Goal: Information Seeking & Learning: Learn about a topic

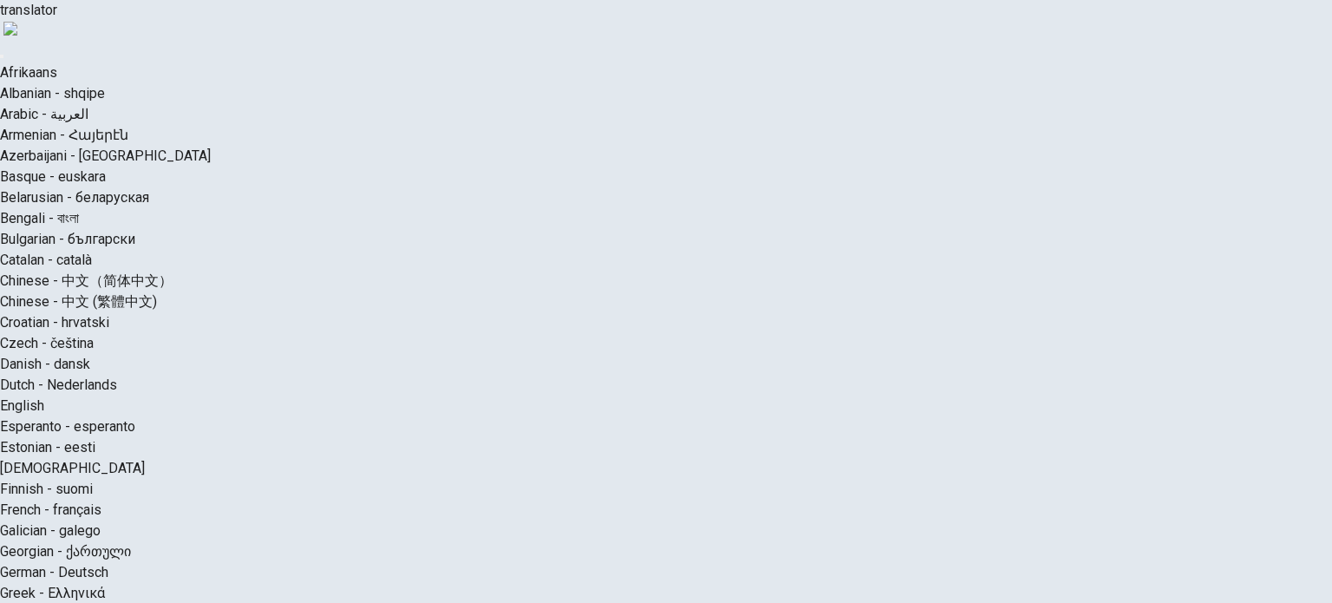
scroll to position [87, 0]
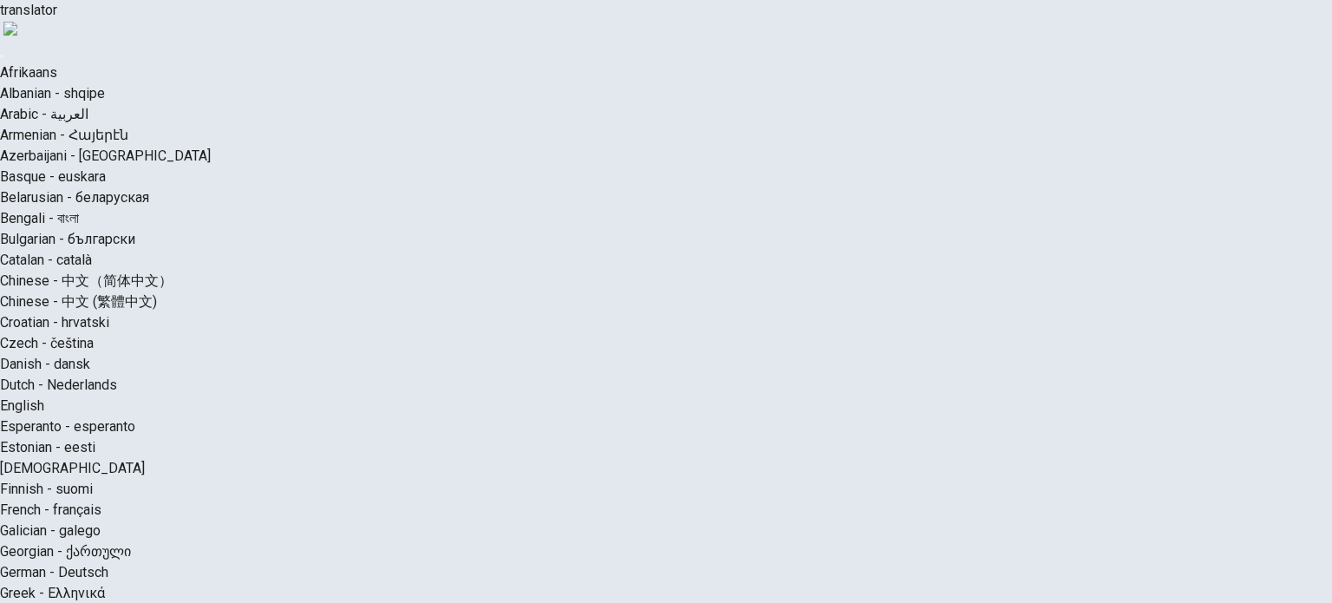
scroll to position [0, 0]
type input "*"
drag, startPoint x: 1093, startPoint y: 238, endPoint x: 1124, endPoint y: 240, distance: 30.4
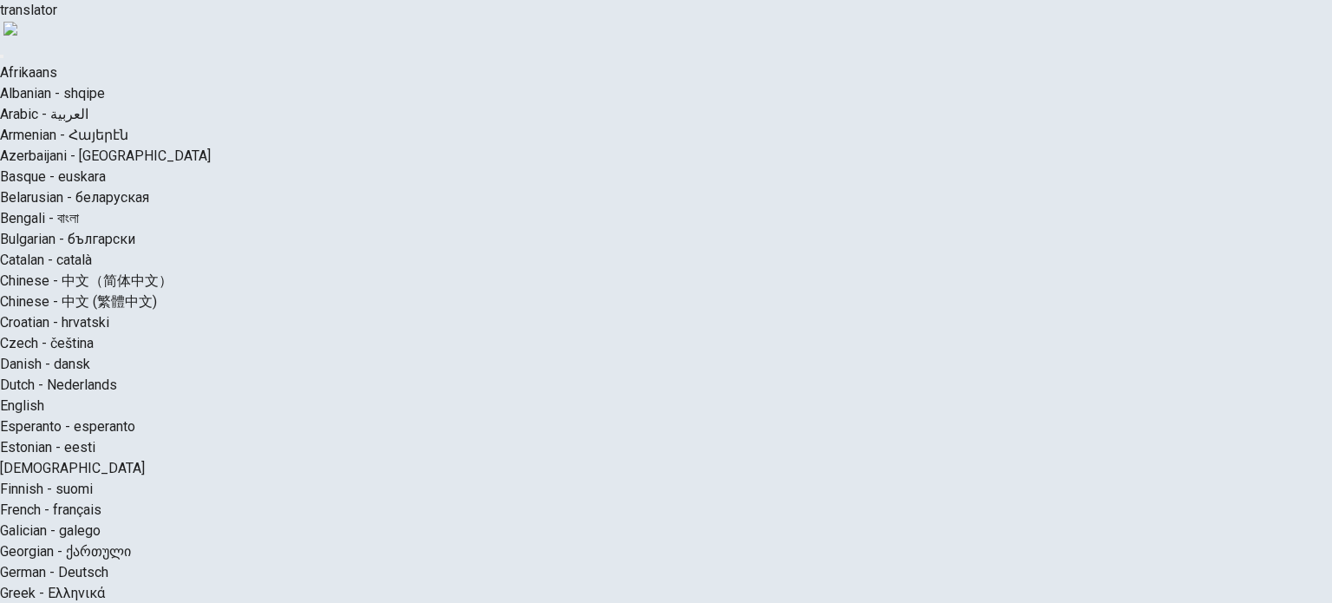
scroll to position [76, 0]
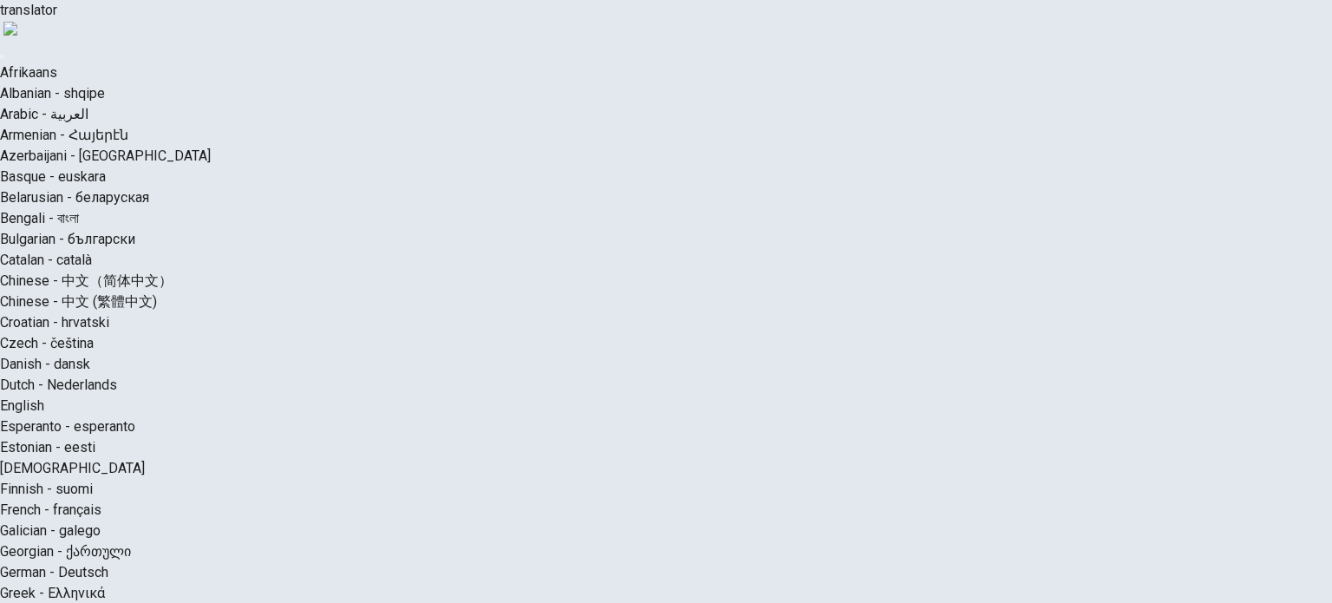
scroll to position [55, 0]
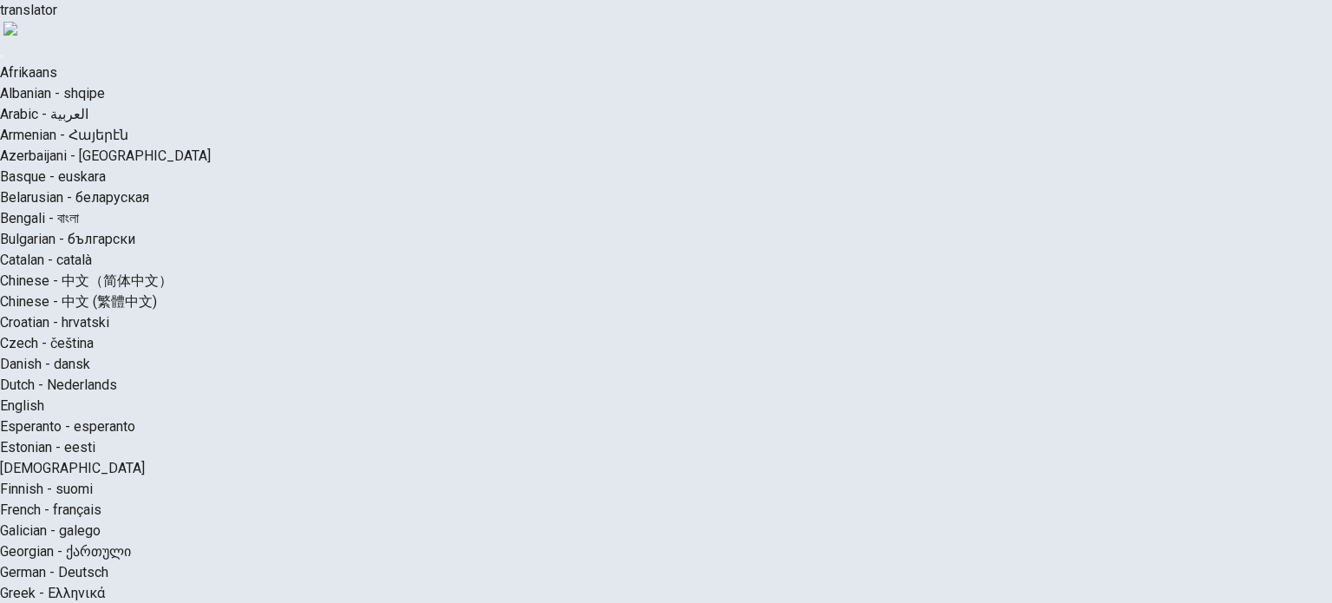
scroll to position [76, 0]
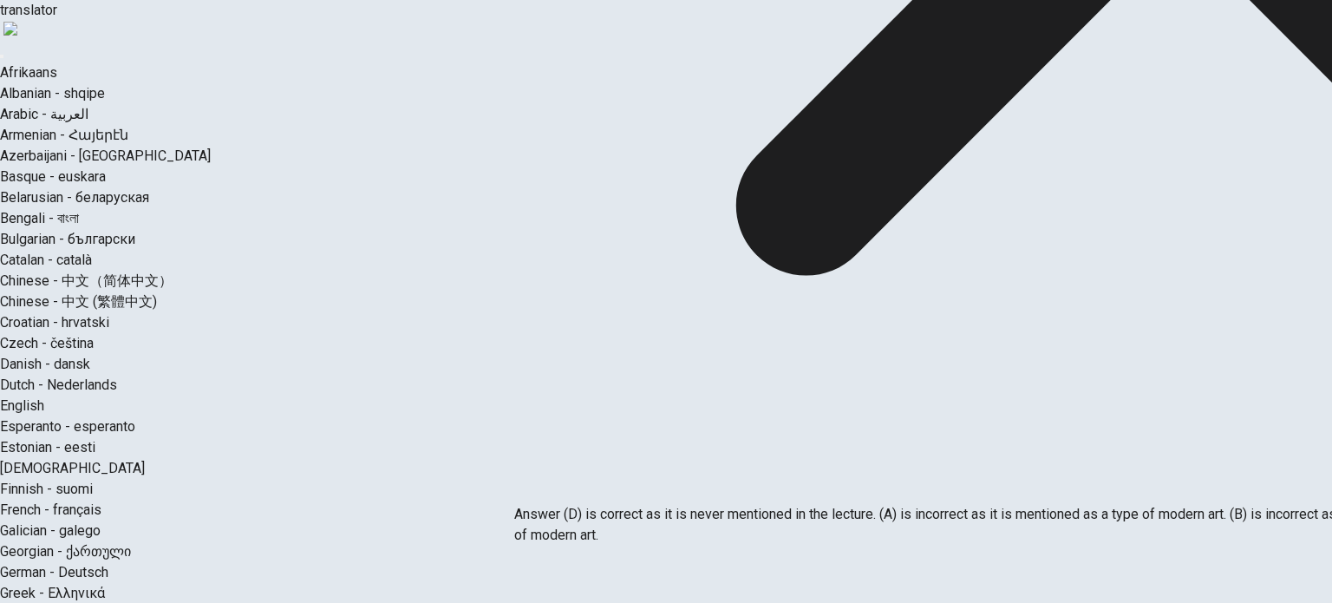
drag, startPoint x: 630, startPoint y: 452, endPoint x: 776, endPoint y: 450, distance: 145.7
click at [776, 504] on p "Answer (D) is correct as it is never mentioned in the lecture. (A) is incorrect…" at bounding box center [1180, 525] width 1332 height 42
drag, startPoint x: 776, startPoint y: 450, endPoint x: 721, endPoint y: 465, distance: 56.6
click at [721, 504] on p "Answer (D) is correct as it is never mentioned in the lecture. (A) is incorrect…" at bounding box center [1180, 525] width 1332 height 42
drag, startPoint x: 721, startPoint y: 465, endPoint x: 796, endPoint y: 462, distance: 74.6
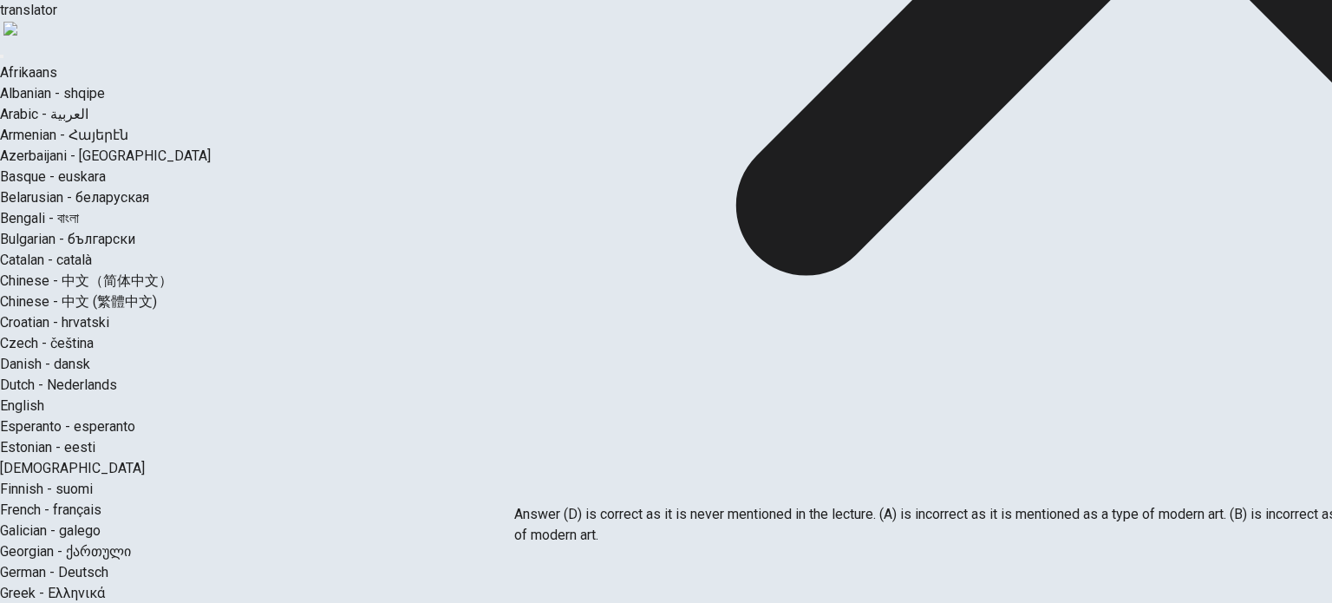
click at [796, 504] on p "Answer (D) is correct as it is never mentioned in the lecture. (A) is incorrect…" at bounding box center [1180, 525] width 1332 height 42
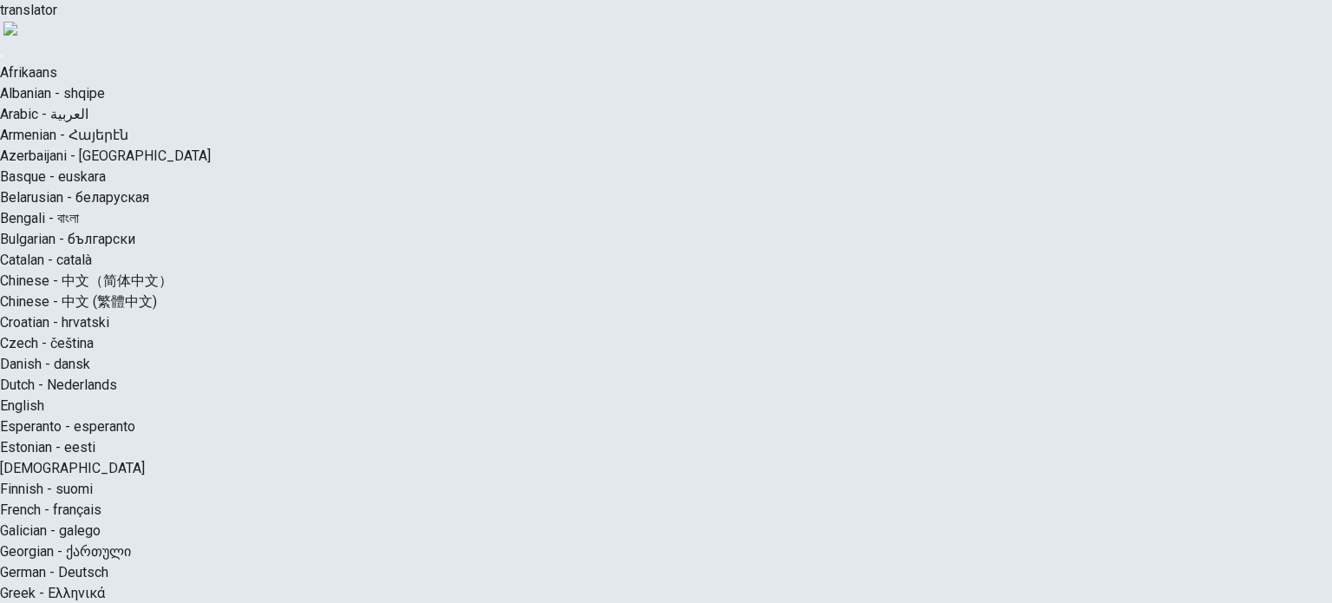
type input "*"
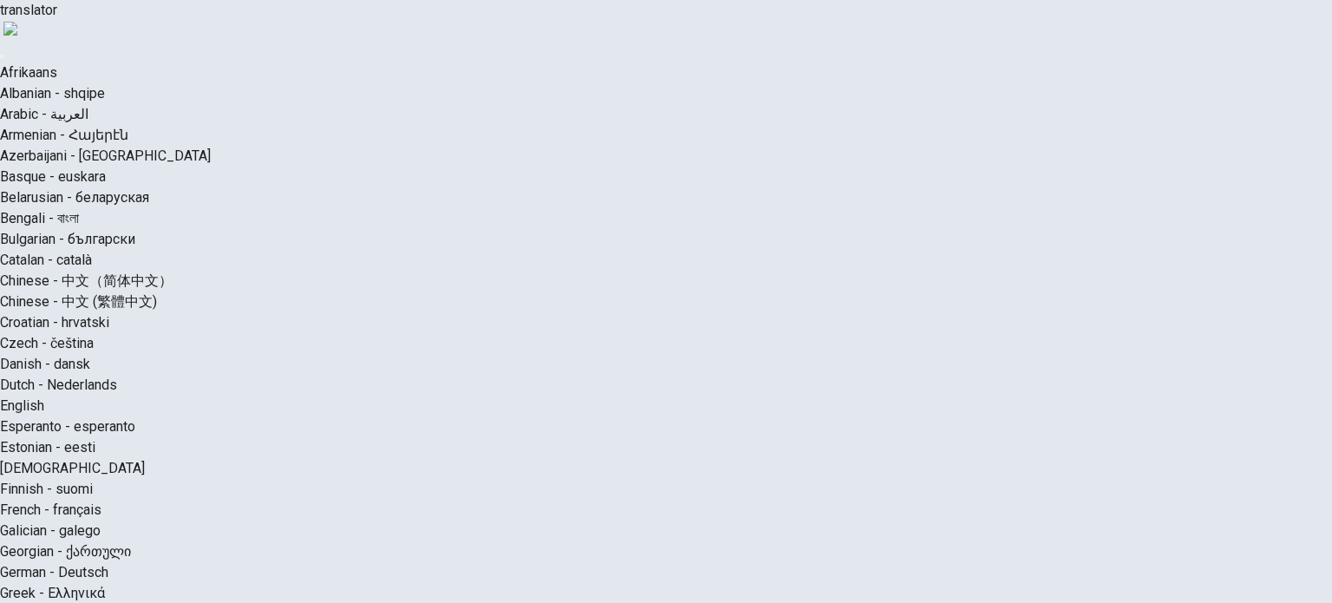
scroll to position [87, 0]
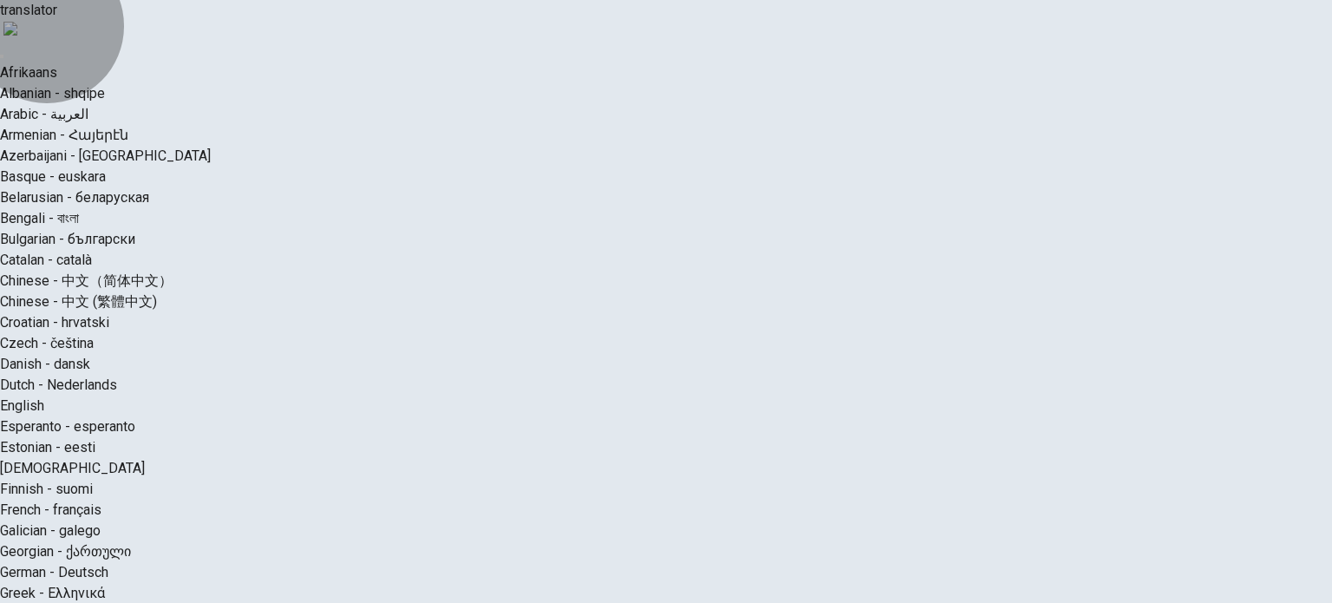
scroll to position [0, 0]
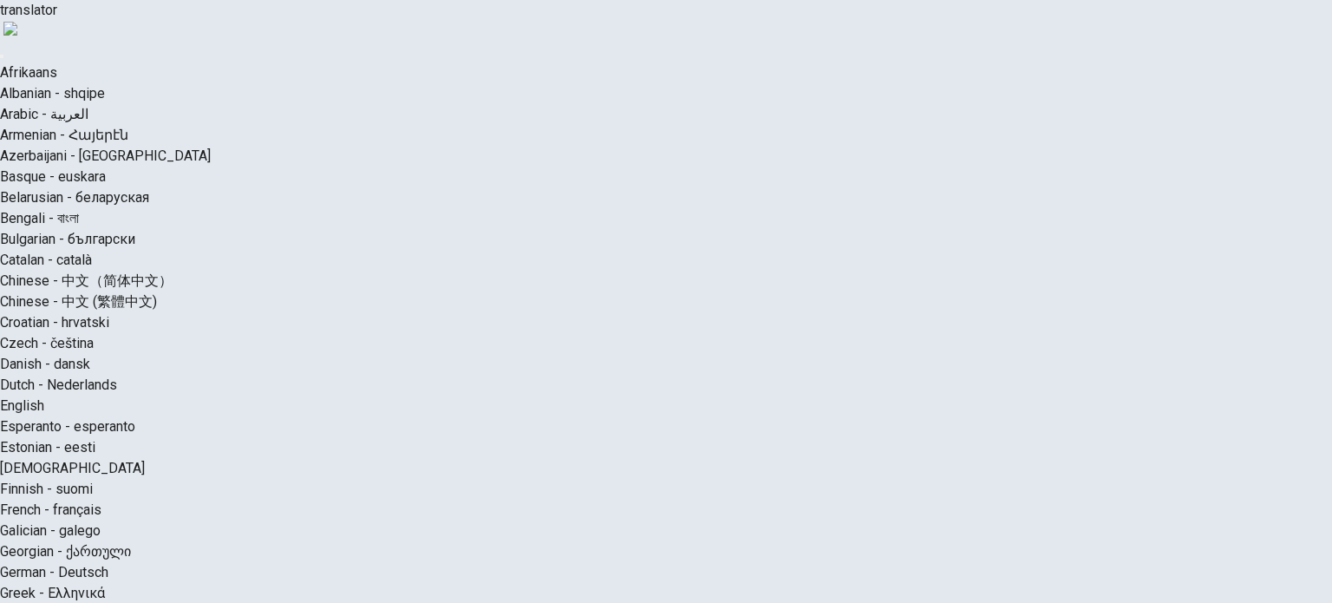
type input "*"
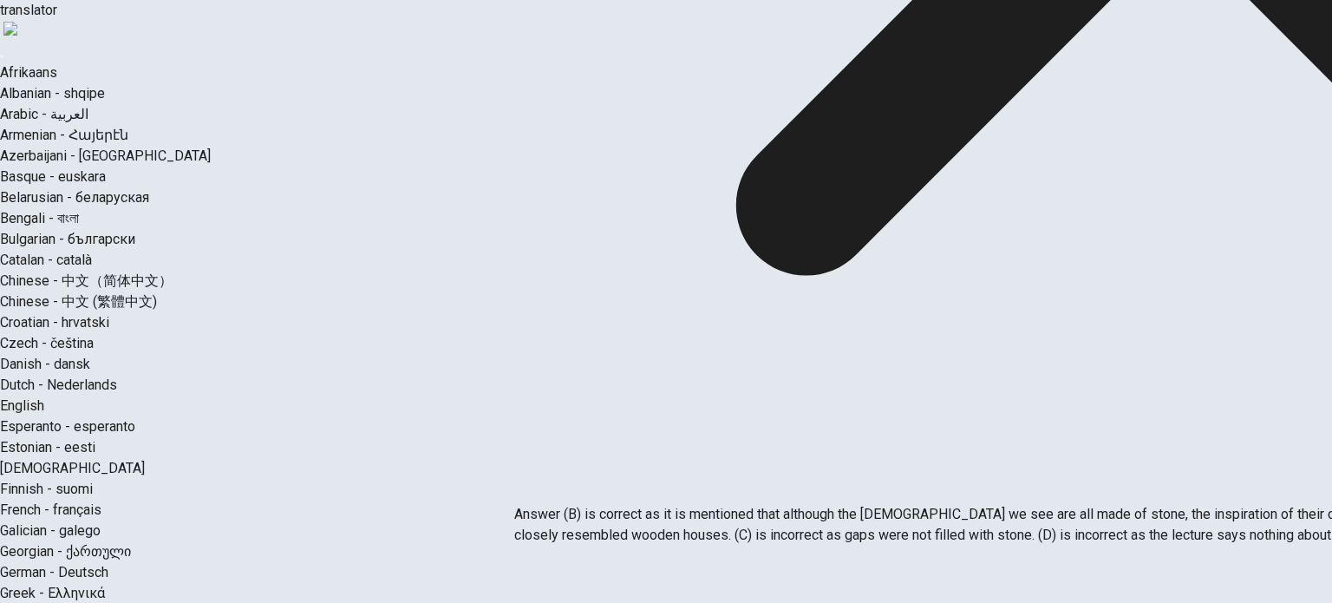
scroll to position [250, 0]
drag, startPoint x: 642, startPoint y: 422, endPoint x: 779, endPoint y: 442, distance: 139.3
click at [779, 504] on p "Answer (B) is correct as it is mentioned that although the [DEMOGRAPHIC_DATA] w…" at bounding box center [1180, 525] width 1332 height 42
drag, startPoint x: 689, startPoint y: 453, endPoint x: 762, endPoint y: 451, distance: 72.8
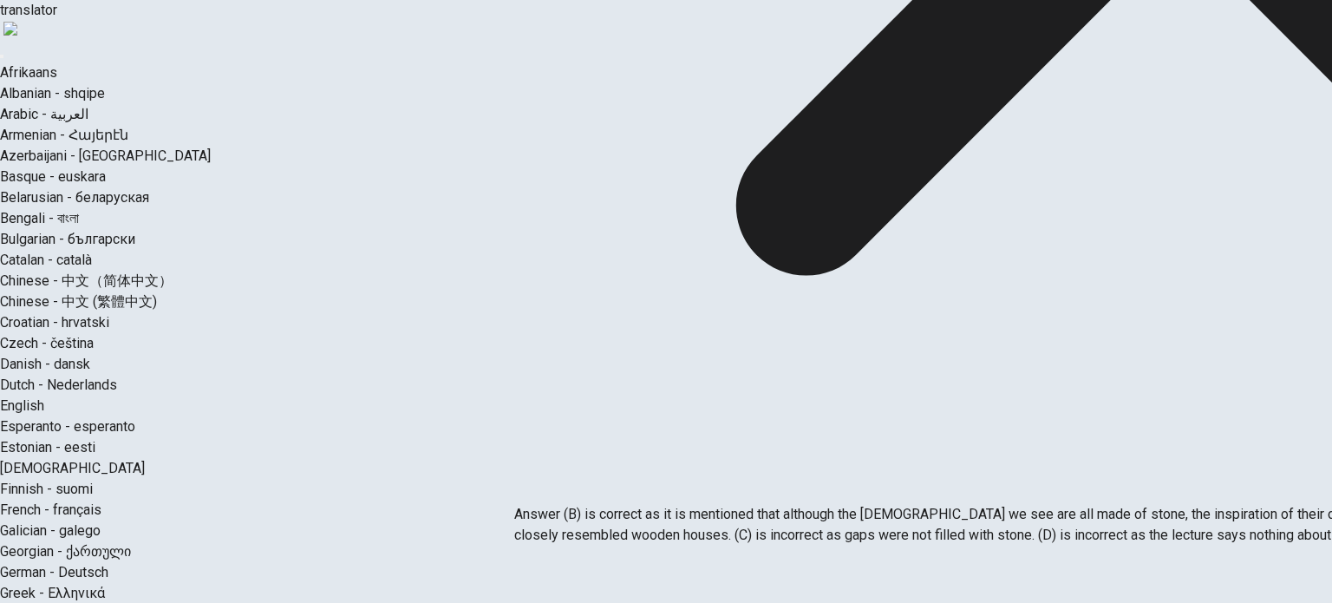
click at [758, 504] on p "Answer (B) is correct as it is mentioned that although the [DEMOGRAPHIC_DATA] w…" at bounding box center [1180, 525] width 1332 height 42
click at [763, 504] on p "Answer (B) is correct as it is mentioned that although the [DEMOGRAPHIC_DATA] w…" at bounding box center [1180, 525] width 1332 height 42
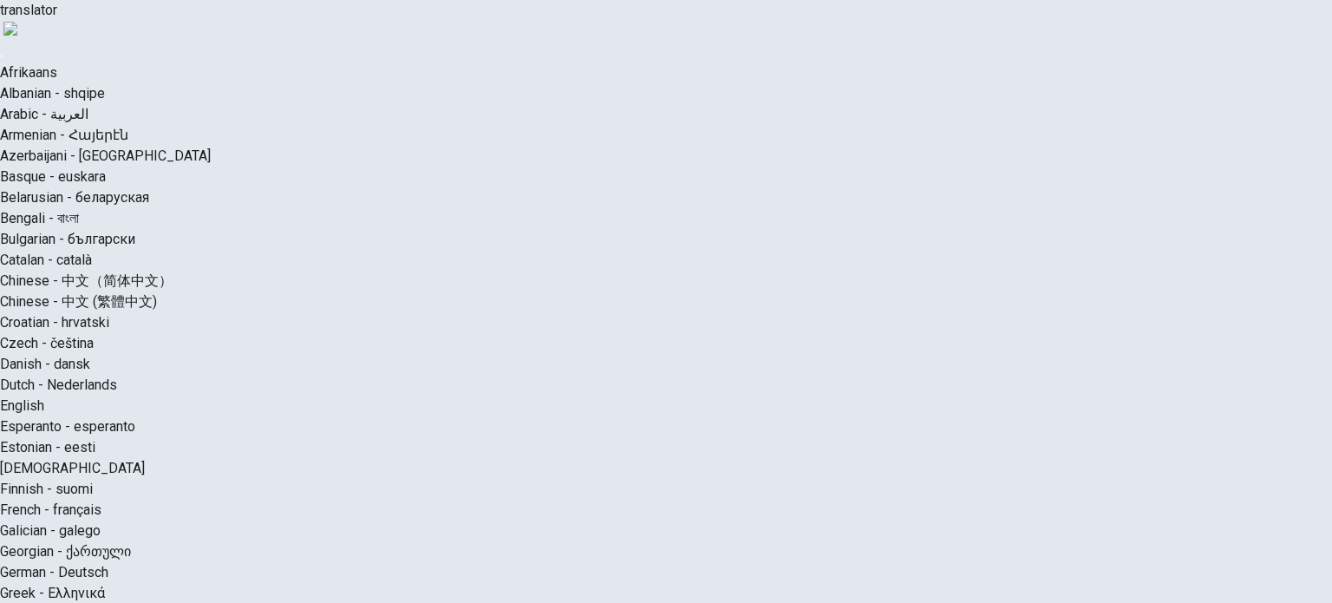
scroll to position [76, 0]
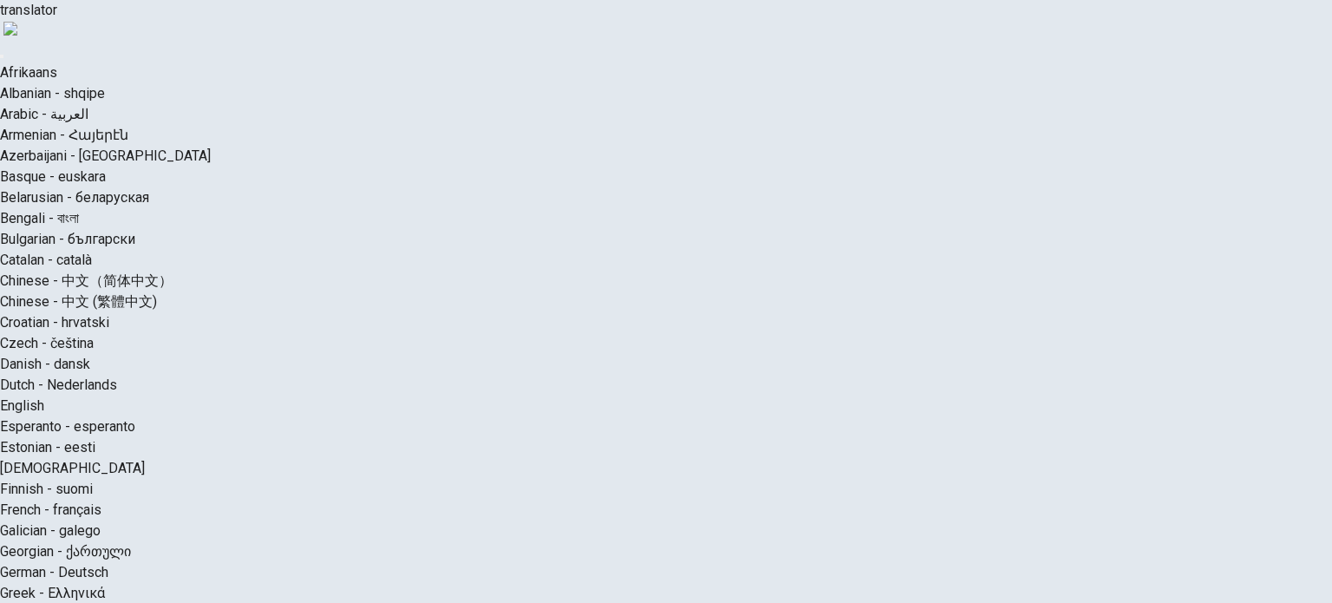
type input "*"
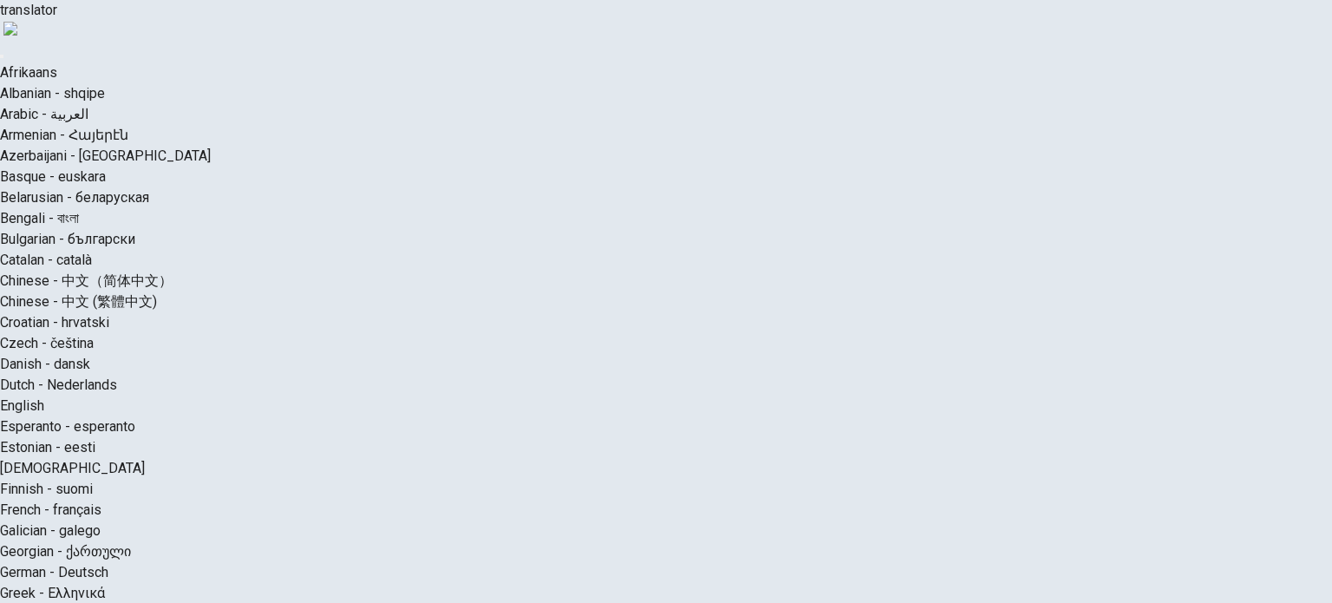
drag, startPoint x: 800, startPoint y: 226, endPoint x: 845, endPoint y: 225, distance: 45.1
